Goal: Book appointment/travel/reservation

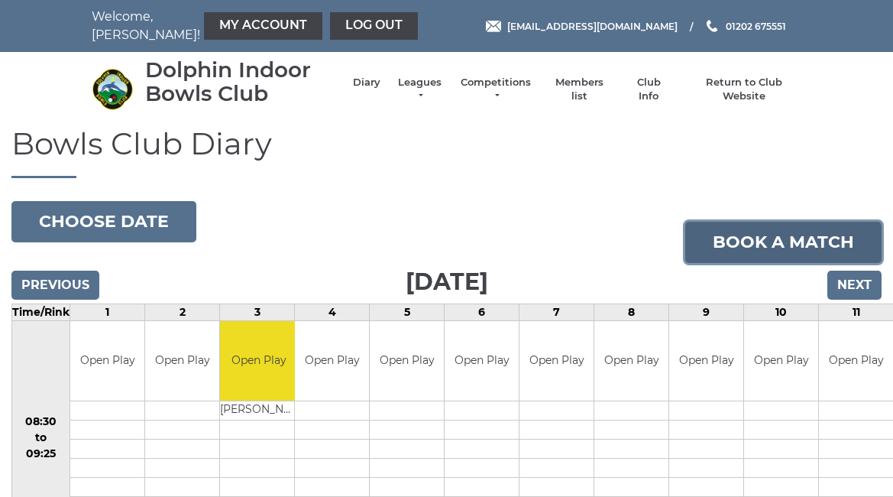
click at [744, 240] on link "Book a match" at bounding box center [783, 242] width 196 height 41
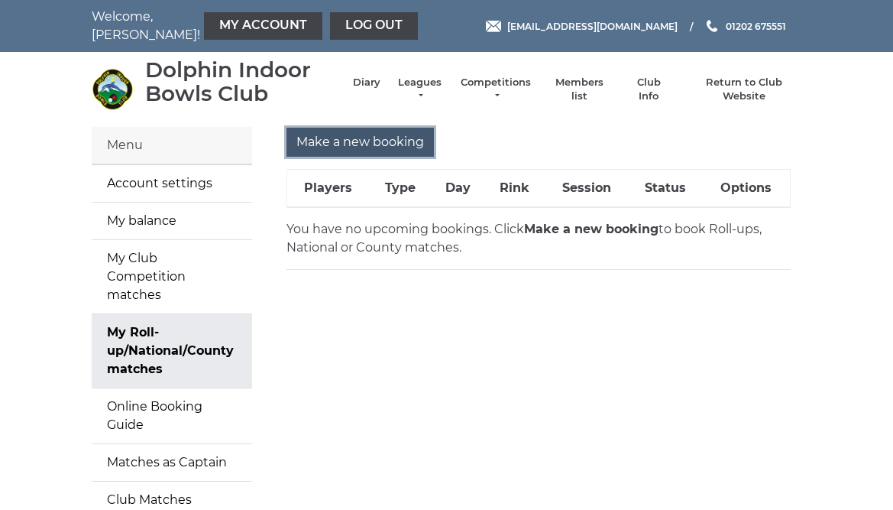
click at [347, 140] on input "Make a new booking" at bounding box center [360, 142] width 147 height 29
